Goal: Information Seeking & Learning: Learn about a topic

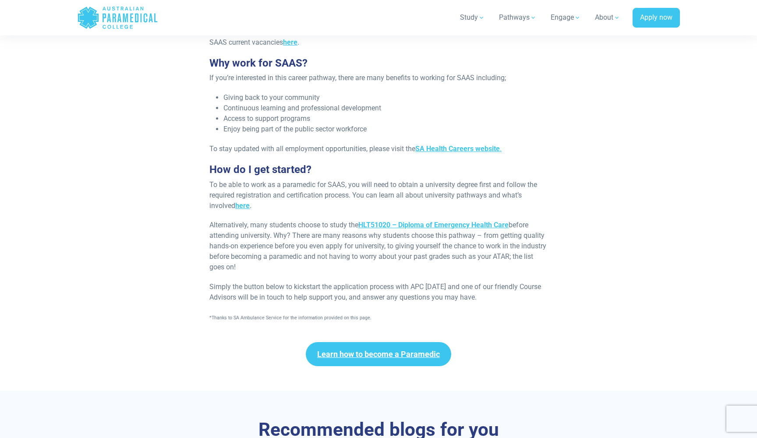
scroll to position [1215, 0]
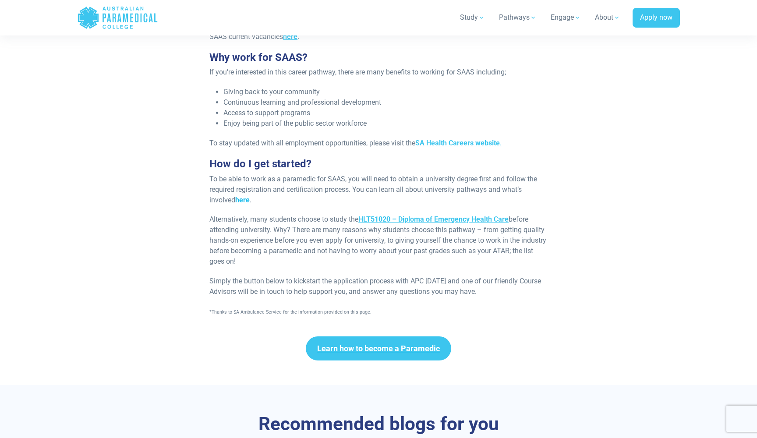
click at [240, 196] on strong "here" at bounding box center [242, 200] width 14 height 8
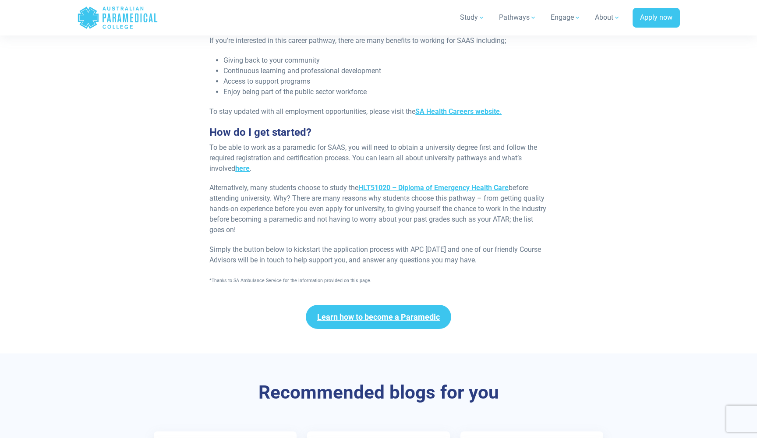
scroll to position [1249, 0]
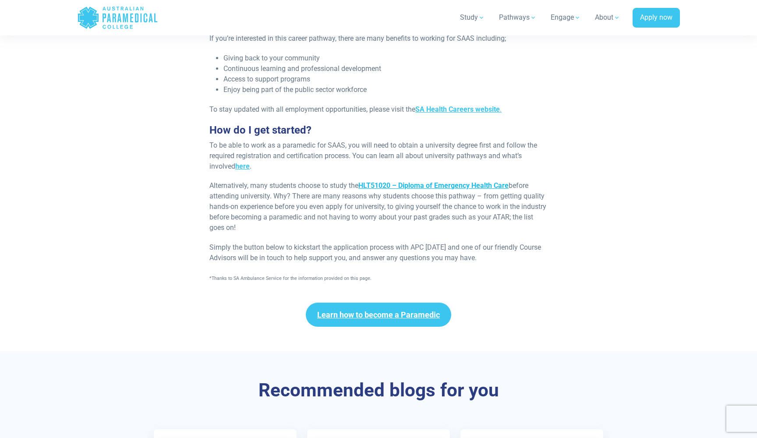
click at [406, 181] on strong "HLT51020 – Diploma of Emergency Health Care" at bounding box center [434, 185] width 150 height 8
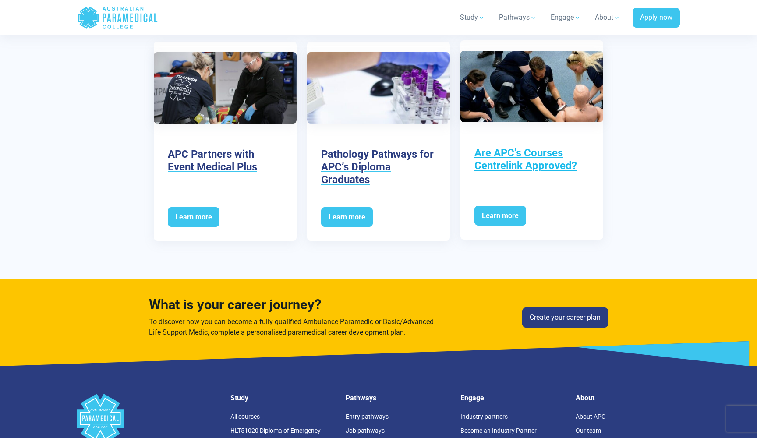
scroll to position [1610, 0]
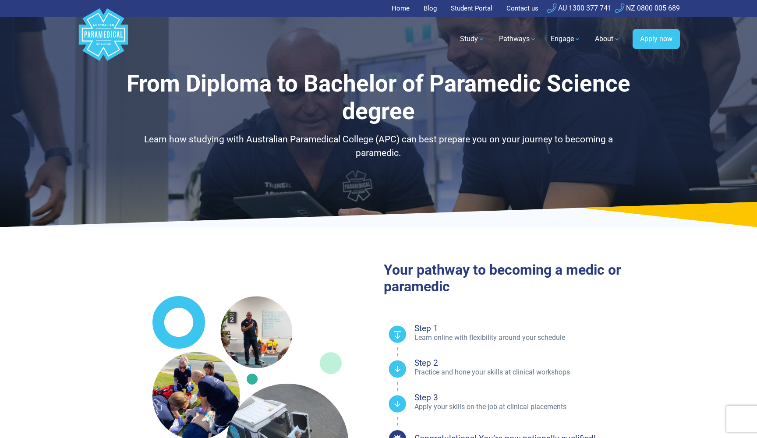
select select "**********"
click at [422, 110] on h1 "From Diploma to Bachelor of Paramedic Science degree" at bounding box center [378, 98] width 513 height 56
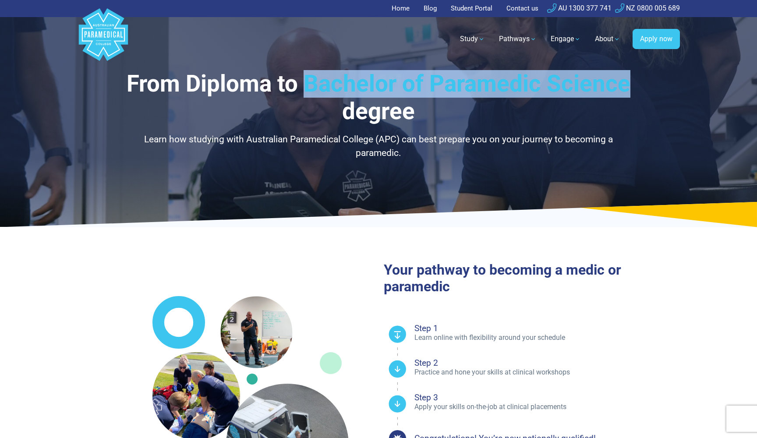
drag, startPoint x: 630, startPoint y: 85, endPoint x: 309, endPoint y: 78, distance: 321.0
click at [309, 78] on h1 "From Diploma to Bachelor of Paramedic Science degree" at bounding box center [378, 98] width 513 height 56
copy h1 "Bachelor of Paramedic Science"
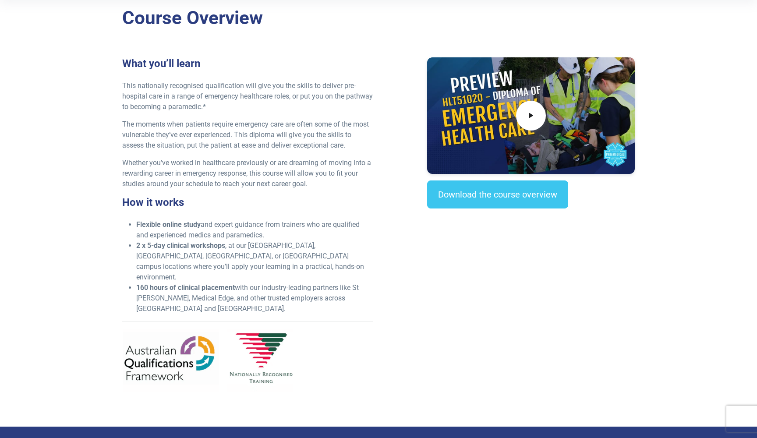
scroll to position [175, 0]
